Goal: Task Accomplishment & Management: Manage account settings

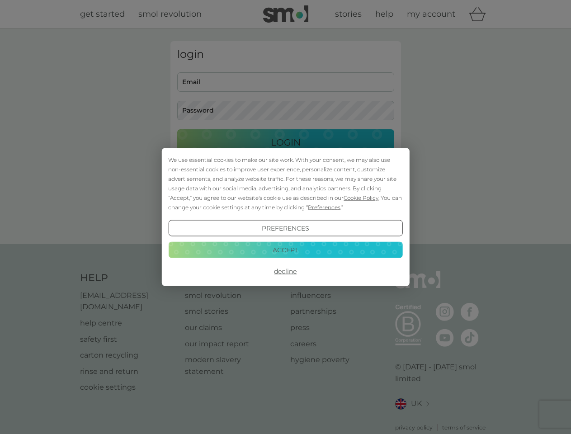
click at [361, 197] on span "Cookie Policy" at bounding box center [360, 197] width 35 height 7
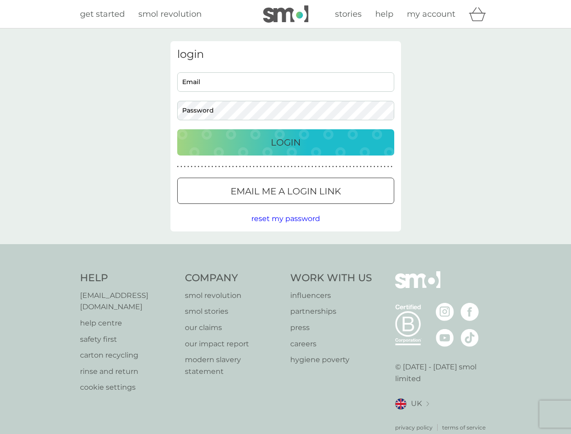
click at [323, 207] on div "login Email Password Login ● ● ● ● ● ● ● ● ● ● ● ● ● ● ● ● ● ● ● ● ● ● ● ● ● ● …" at bounding box center [285, 136] width 230 height 190
click at [285, 228] on div "login Email Password Login ● ● ● ● ● ● ● ● ● ● ● ● ● ● ● ● ● ● ● ● ● ● ● ● ● ● …" at bounding box center [285, 136] width 230 height 190
click at [285, 271] on div "Help [EMAIL_ADDRESS][DOMAIN_NAME] help centre safety first carton recycling rin…" at bounding box center [285, 351] width 411 height 160
click at [285, 249] on div "Help [EMAIL_ADDRESS][DOMAIN_NAME] help centre safety first carton recycling rin…" at bounding box center [285, 351] width 571 height 215
